Goal: Transaction & Acquisition: Purchase product/service

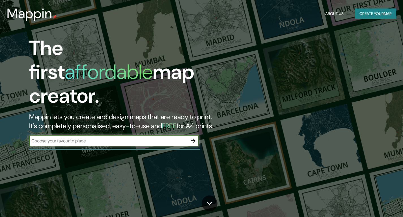
click at [119, 137] on input "text" at bounding box center [108, 140] width 159 height 7
type input "s"
type input "[GEOGRAPHIC_DATA]"
click at [194, 137] on icon "button" at bounding box center [193, 140] width 7 height 7
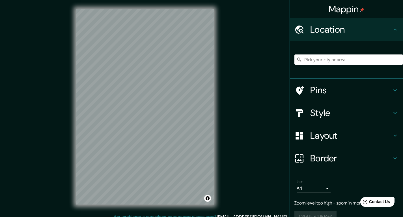
click at [170, 3] on div "© Mapbox © OpenStreetMap Improve this map" at bounding box center [145, 106] width 156 height 213
click at [228, 46] on div "Mappin Location Pins Style Layout Border Choose a border. Hint : you can make l…" at bounding box center [201, 111] width 403 height 222
click at [311, 187] on body "Mappin Location Pins Style Layout Border Choose a border. Hint : you can make l…" at bounding box center [201, 108] width 403 height 217
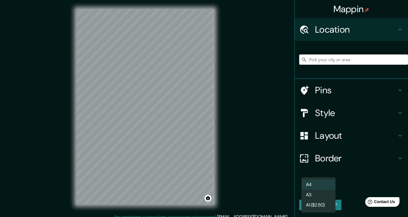
click at [326, 109] on div at bounding box center [204, 108] width 408 height 217
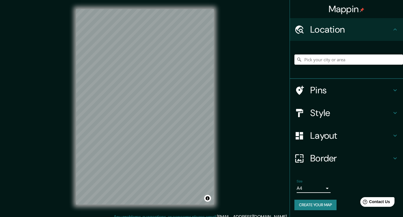
click at [340, 113] on h4 "Style" at bounding box center [352, 112] width 82 height 11
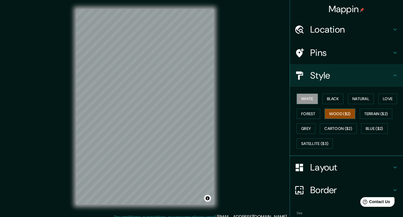
click at [348, 111] on button "Wood ($2)" at bounding box center [340, 113] width 31 height 10
click at [324, 102] on button "Black" at bounding box center [333, 98] width 21 height 10
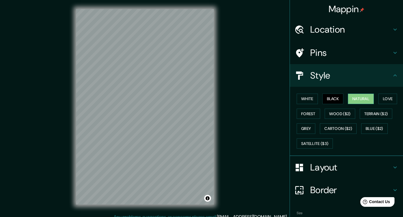
click at [354, 101] on button "Natural" at bounding box center [361, 98] width 26 height 10
click at [341, 164] on h4 "Layout" at bounding box center [352, 166] width 82 height 11
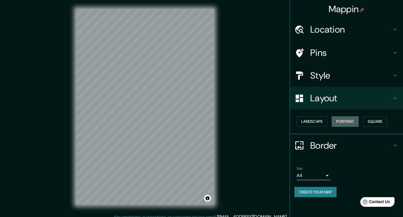
click at [358, 120] on button "Portrait" at bounding box center [345, 121] width 27 height 10
click at [377, 125] on button "Square" at bounding box center [375, 121] width 24 height 10
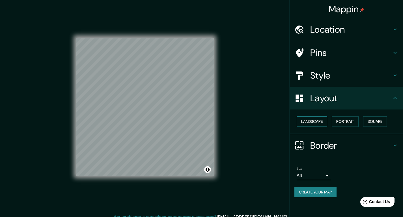
click at [311, 122] on button "Landscape" at bounding box center [312, 121] width 31 height 10
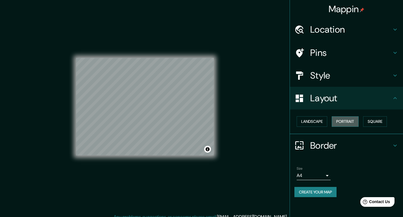
click at [343, 122] on button "Portrait" at bounding box center [345, 121] width 27 height 10
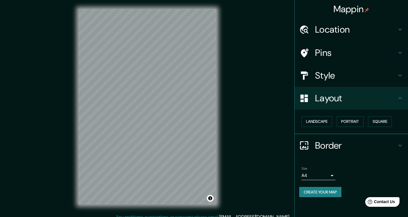
click at [325, 174] on body "Mappin Location Pins Style Layout Landscape Portrait Square Border Choose a bor…" at bounding box center [204, 108] width 408 height 217
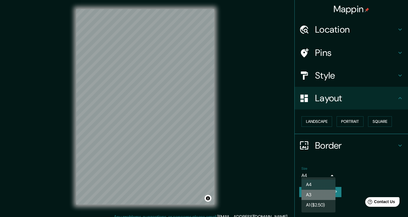
click at [329, 198] on li "A3" at bounding box center [318, 194] width 34 height 10
type input "a4"
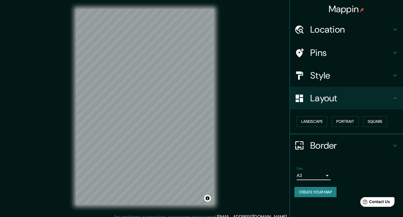
click at [351, 78] on h4 "Style" at bounding box center [352, 75] width 82 height 11
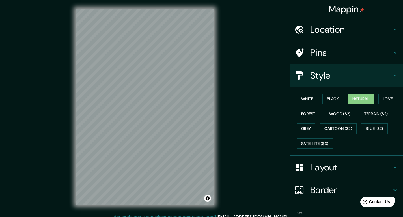
click at [343, 53] on h4 "Pins" at bounding box center [352, 52] width 82 height 11
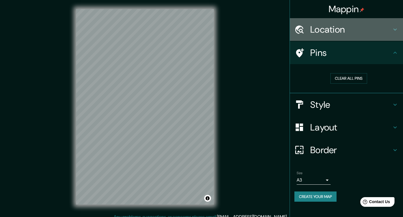
click at [345, 33] on h4 "Location" at bounding box center [352, 29] width 82 height 11
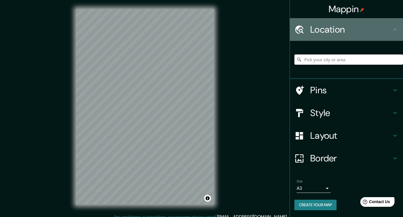
click at [344, 32] on h4 "Location" at bounding box center [352, 29] width 82 height 11
